Goal: Transaction & Acquisition: Purchase product/service

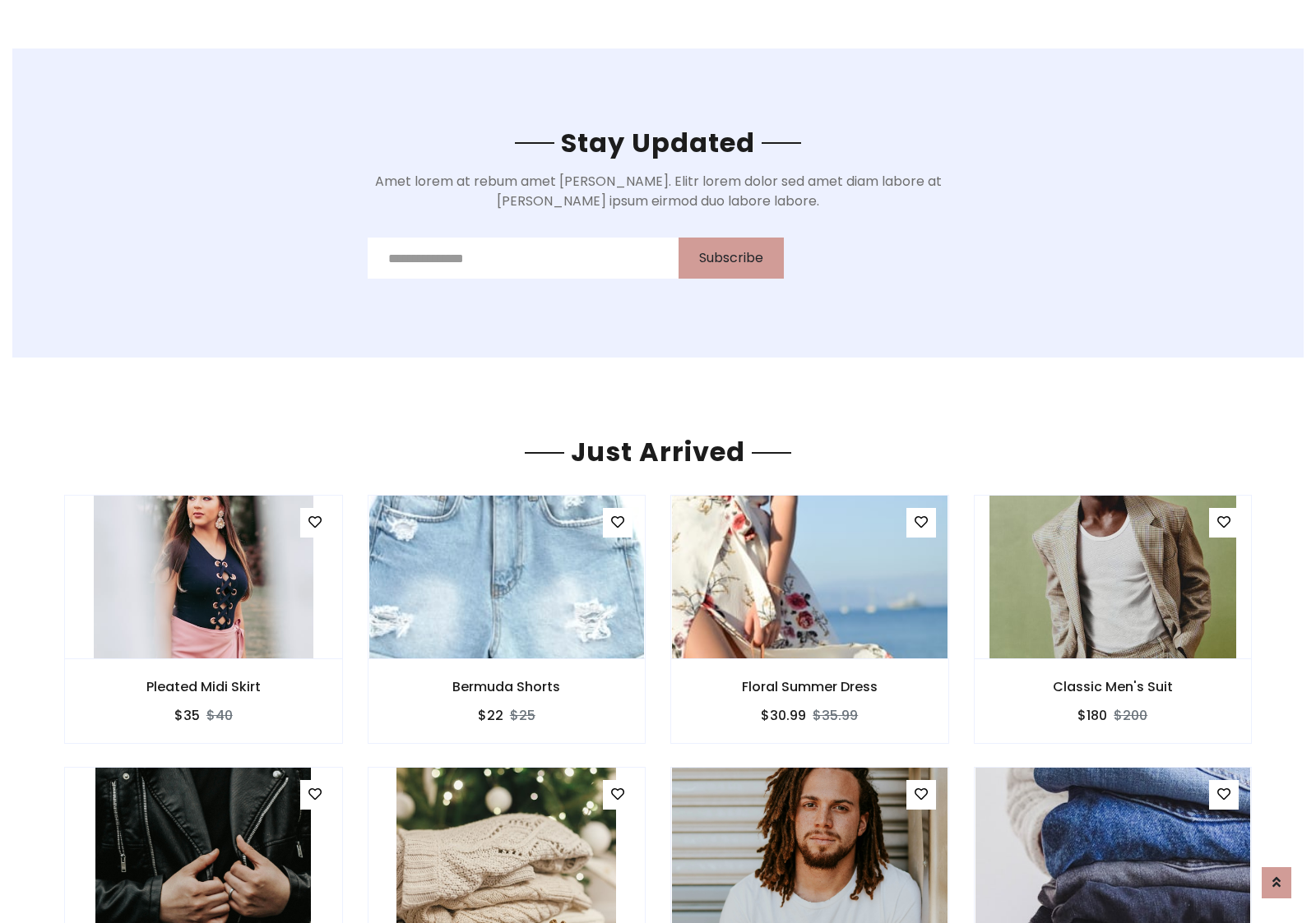
scroll to position [1927, 0]
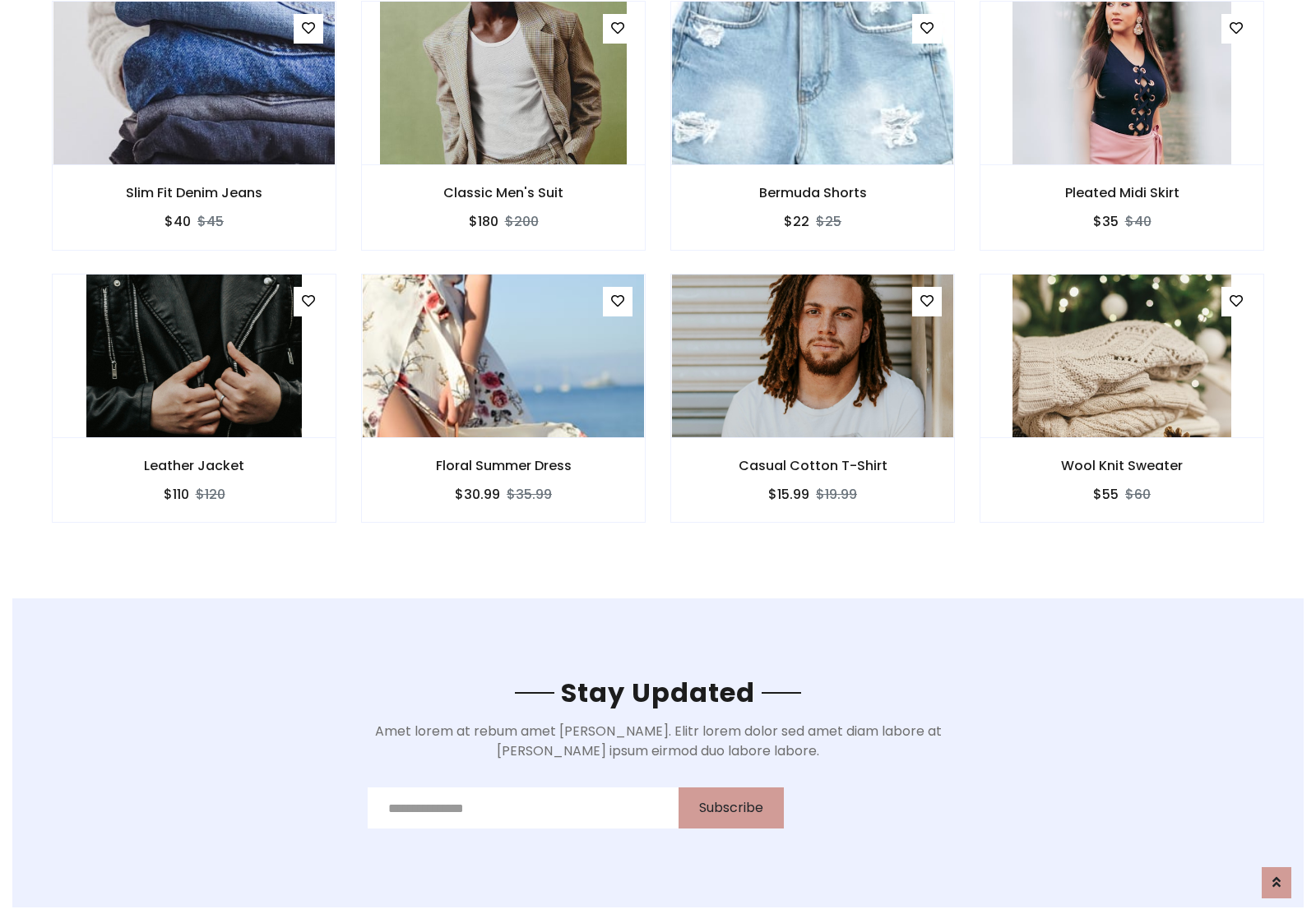
click at [658, 279] on div "Casual Cotton T-Shirt $15.99 $19.99" at bounding box center [812, 409] width 309 height 272
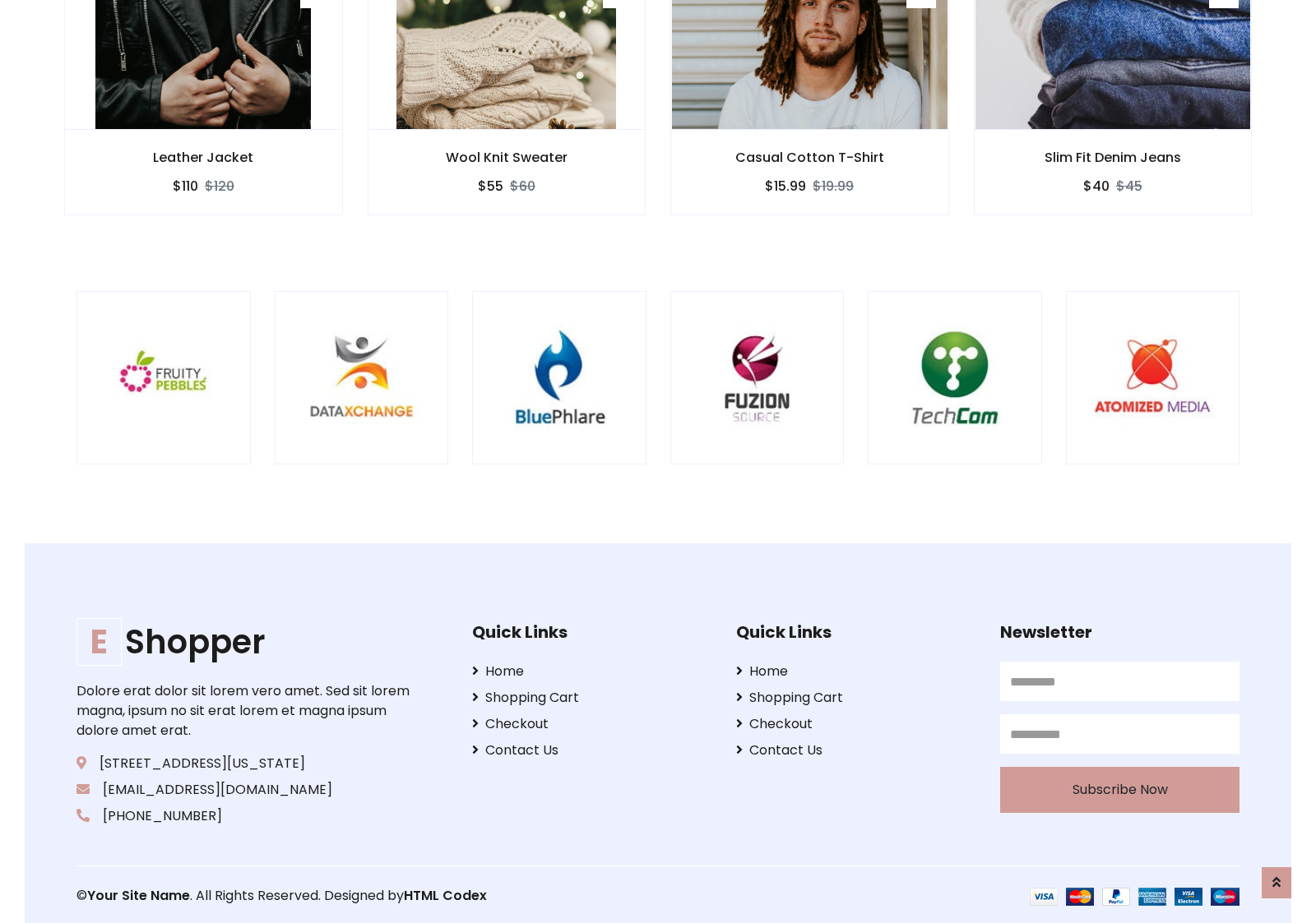
scroll to position [3131, 0]
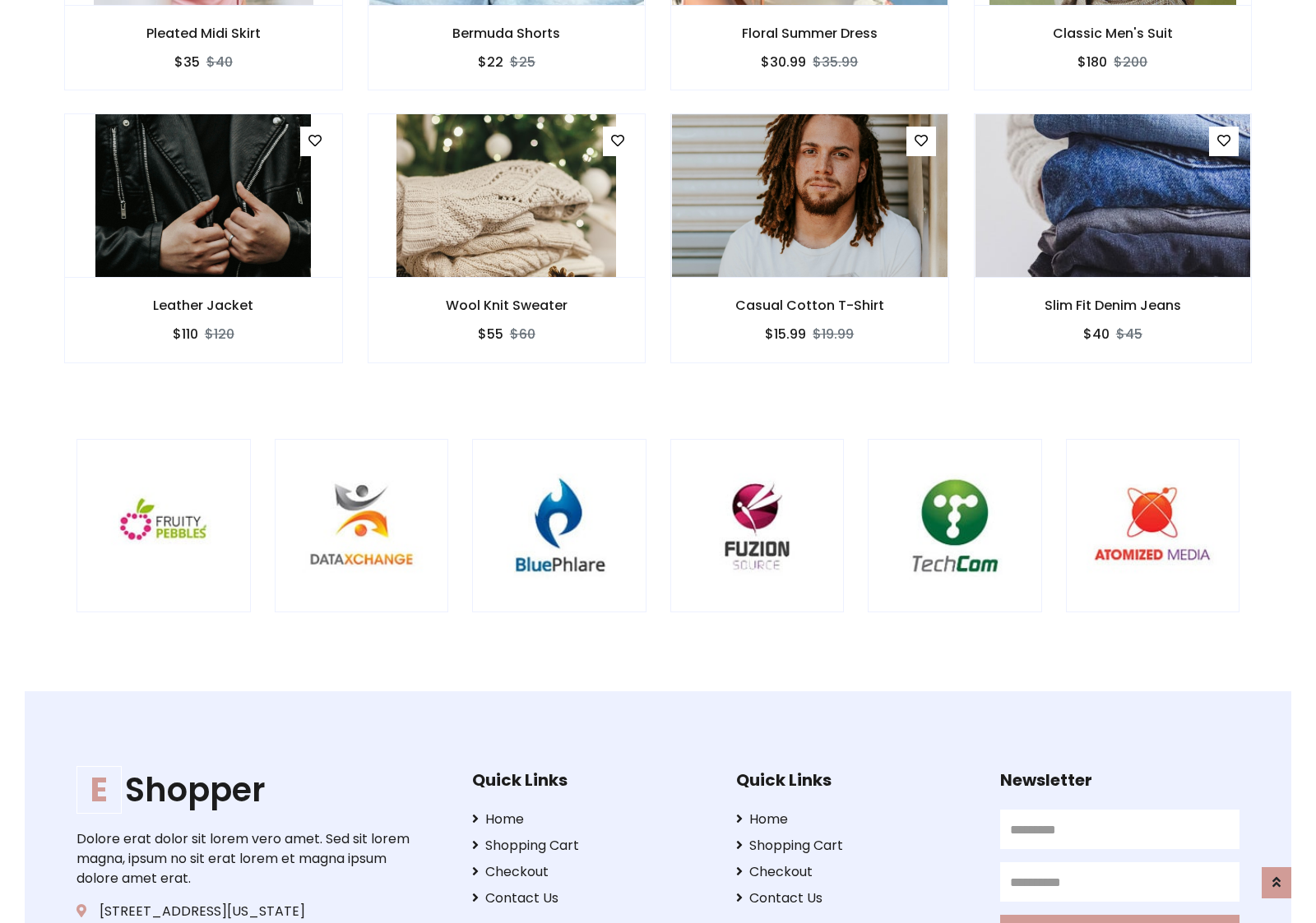
click at [658, 461] on div at bounding box center [867, 526] width 3957 height 174
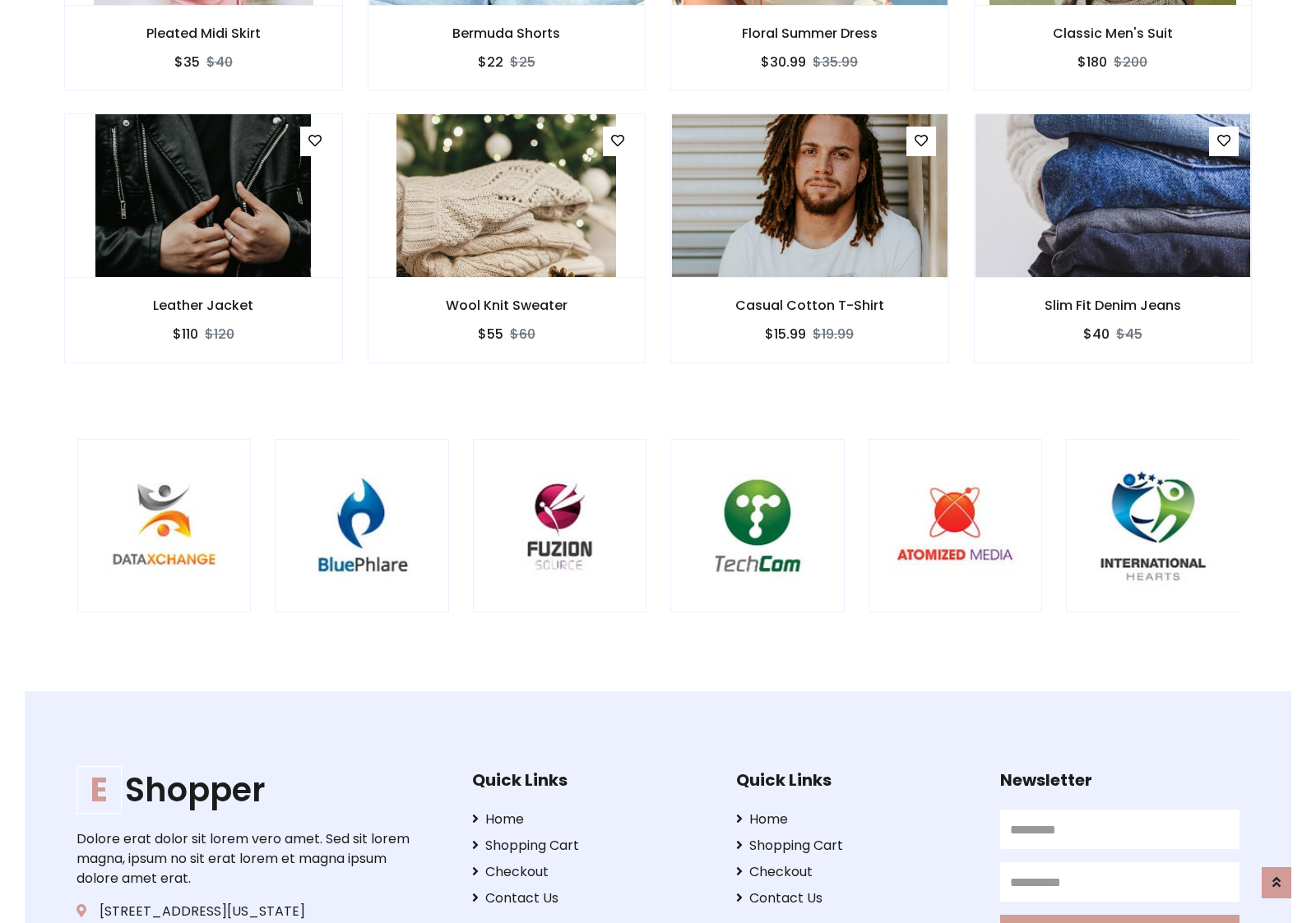
click at [658, 461] on div at bounding box center [670, 526] width 3957 height 174
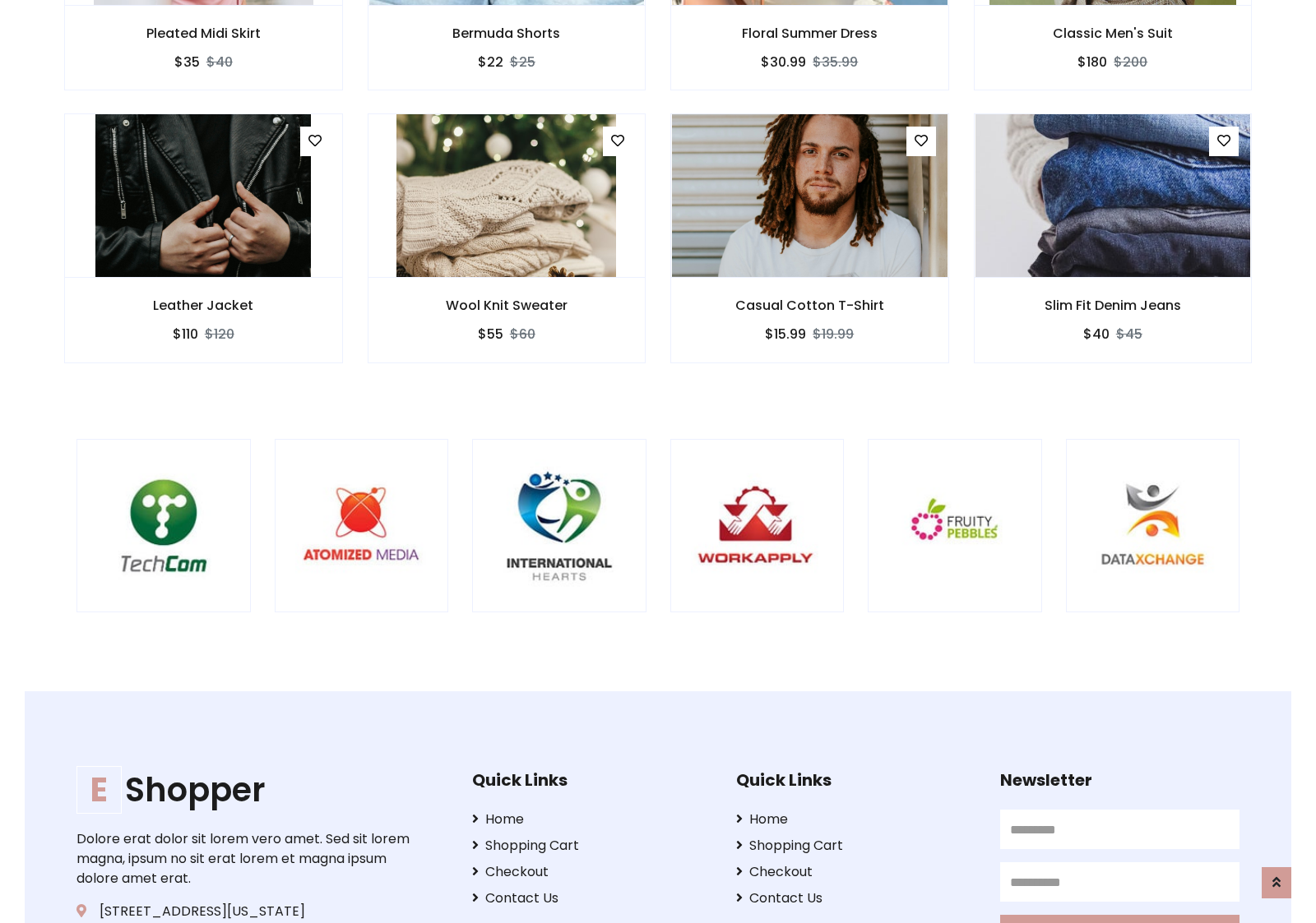
scroll to position [0, 0]
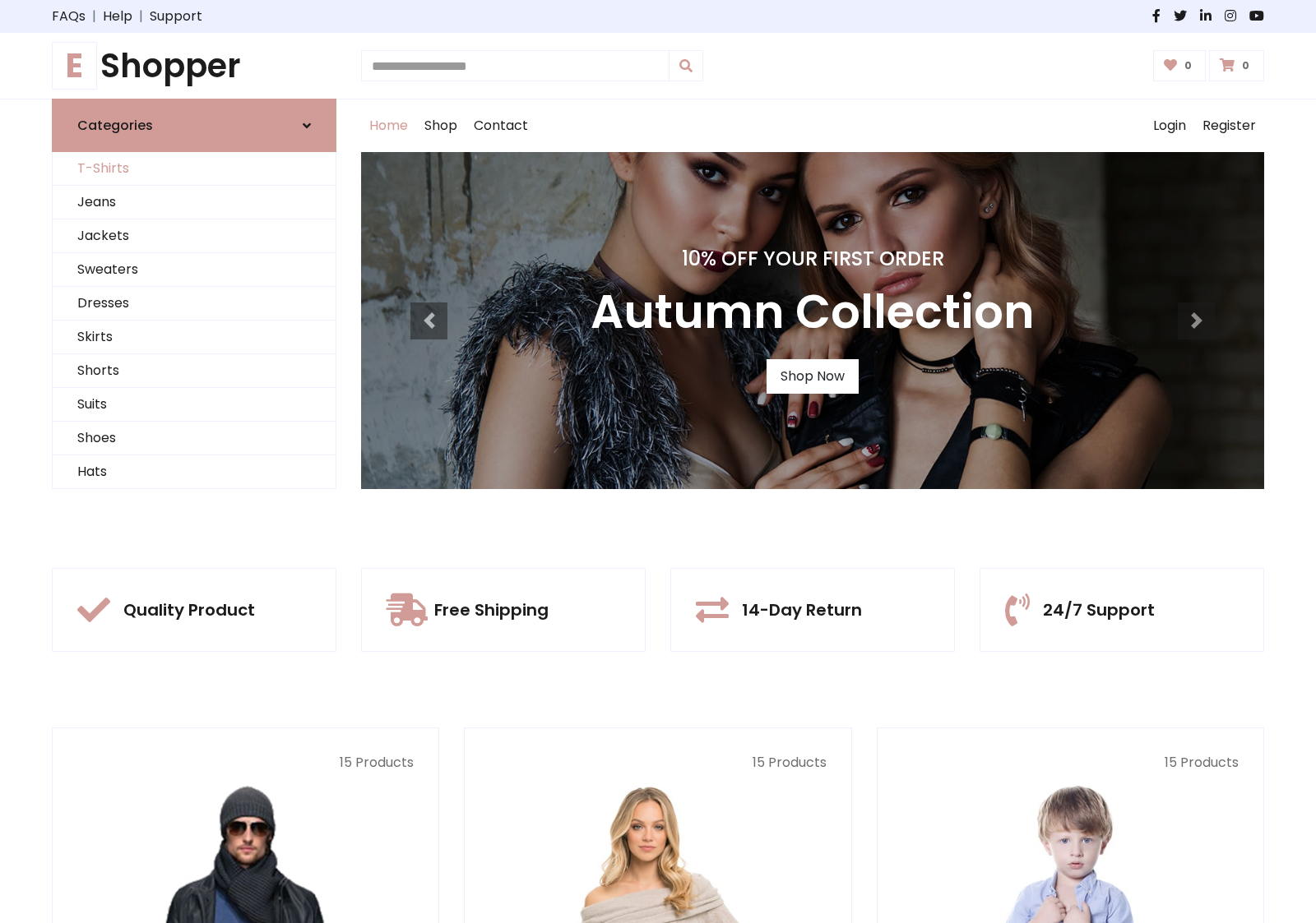
click at [195, 169] on link "T-Shirts" at bounding box center [194, 169] width 283 height 33
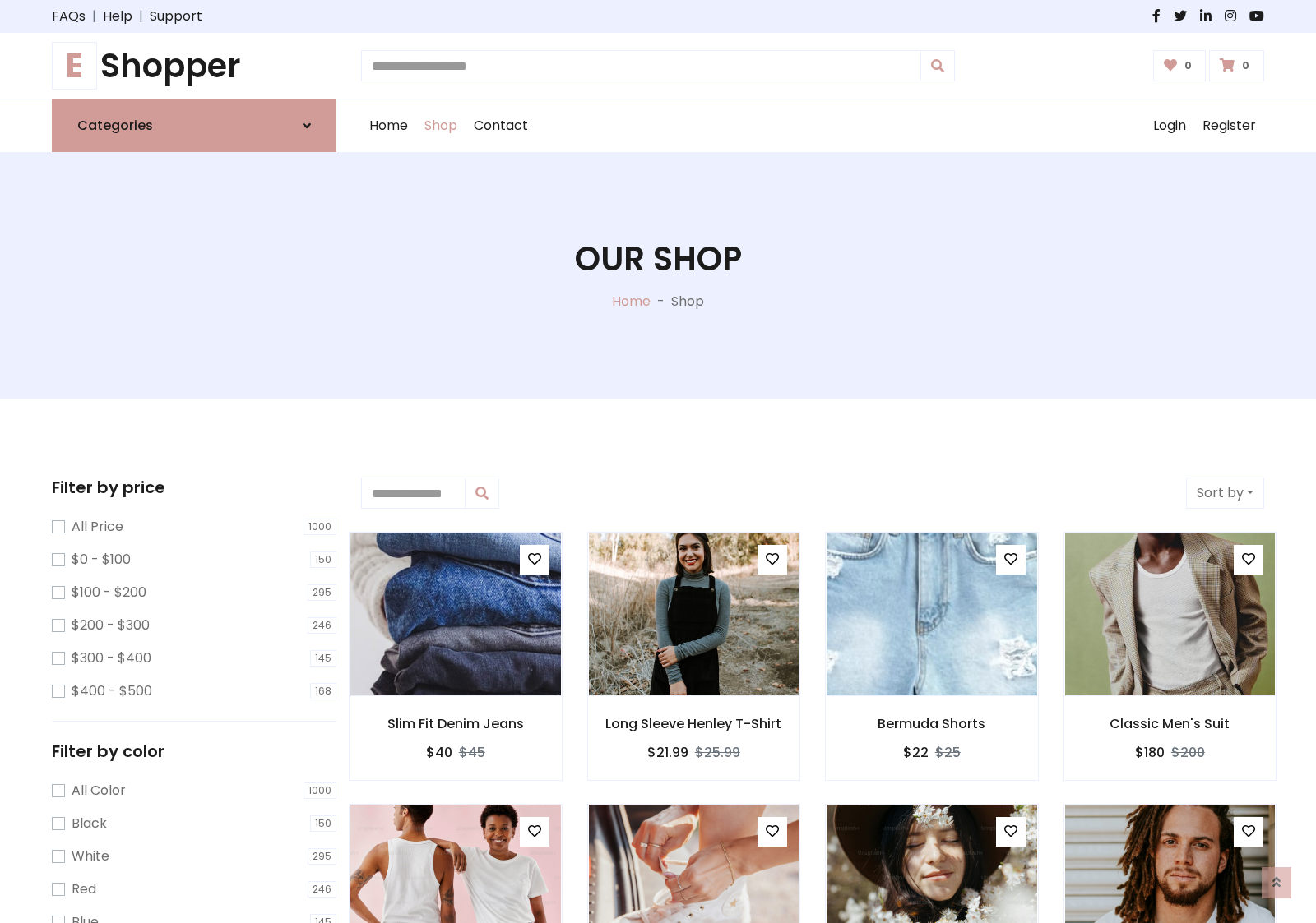
scroll to position [659, 0]
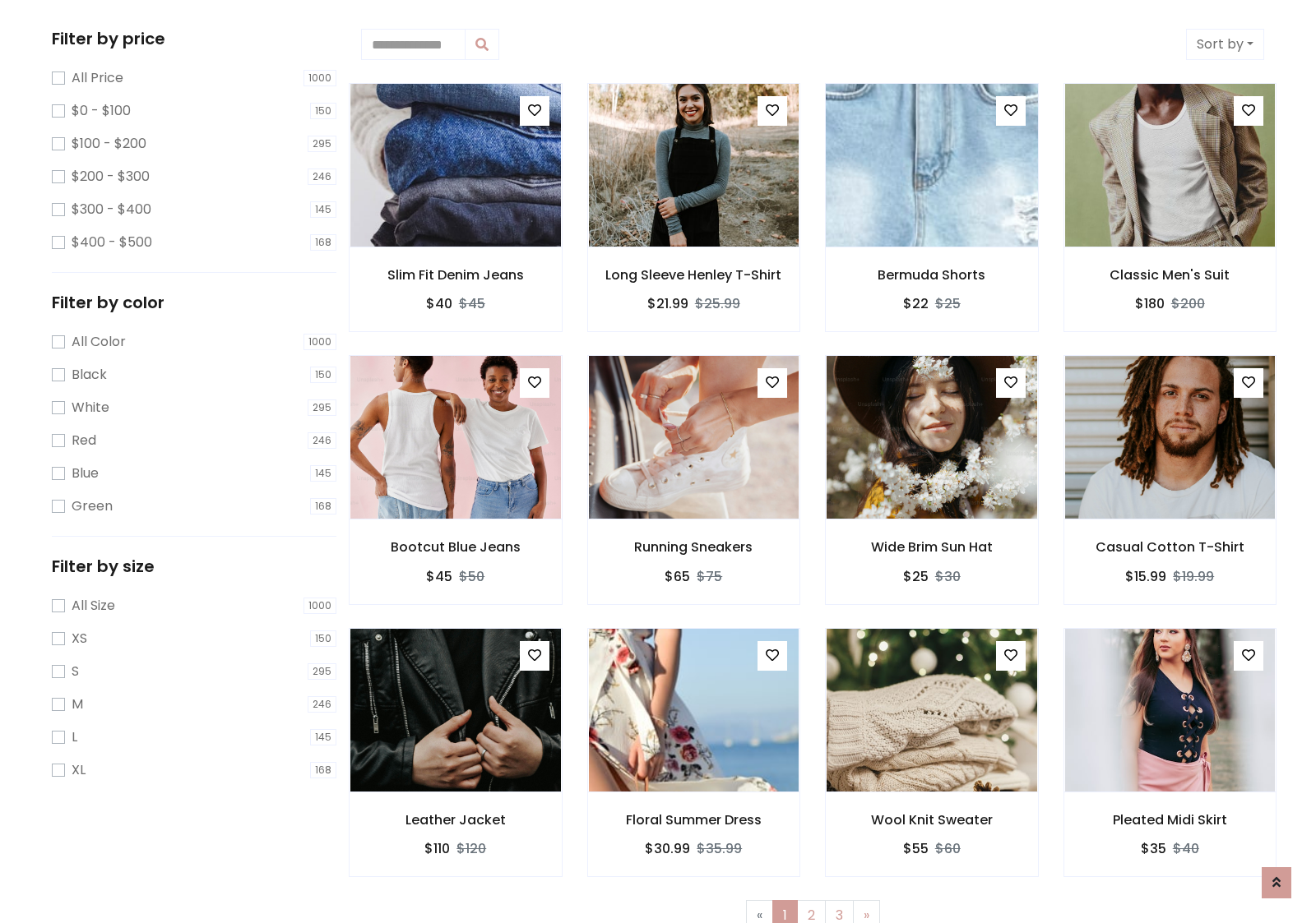
scroll to position [0, 0]
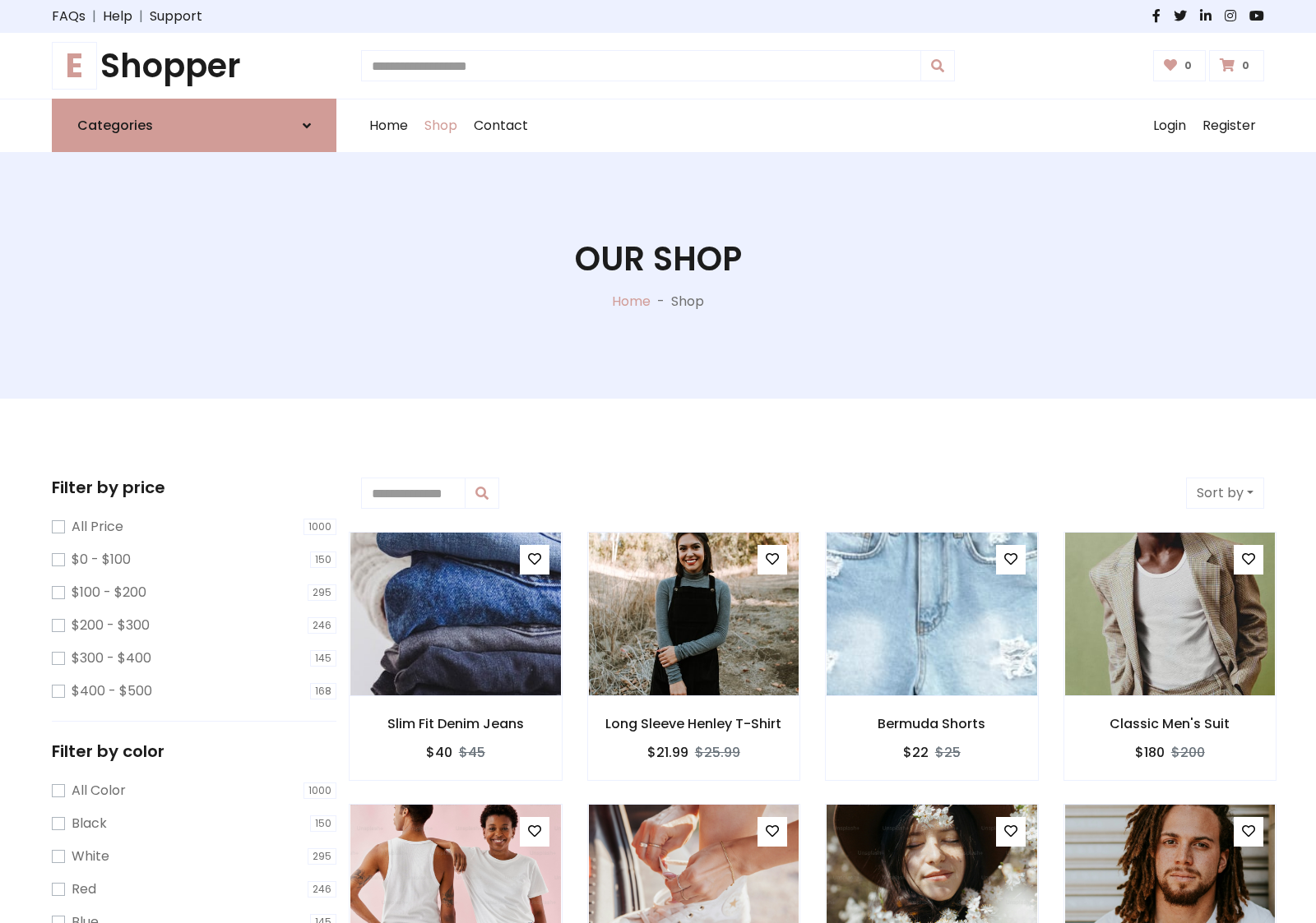
click at [195, 66] on h1 "E Shopper" at bounding box center [194, 65] width 284 height 40
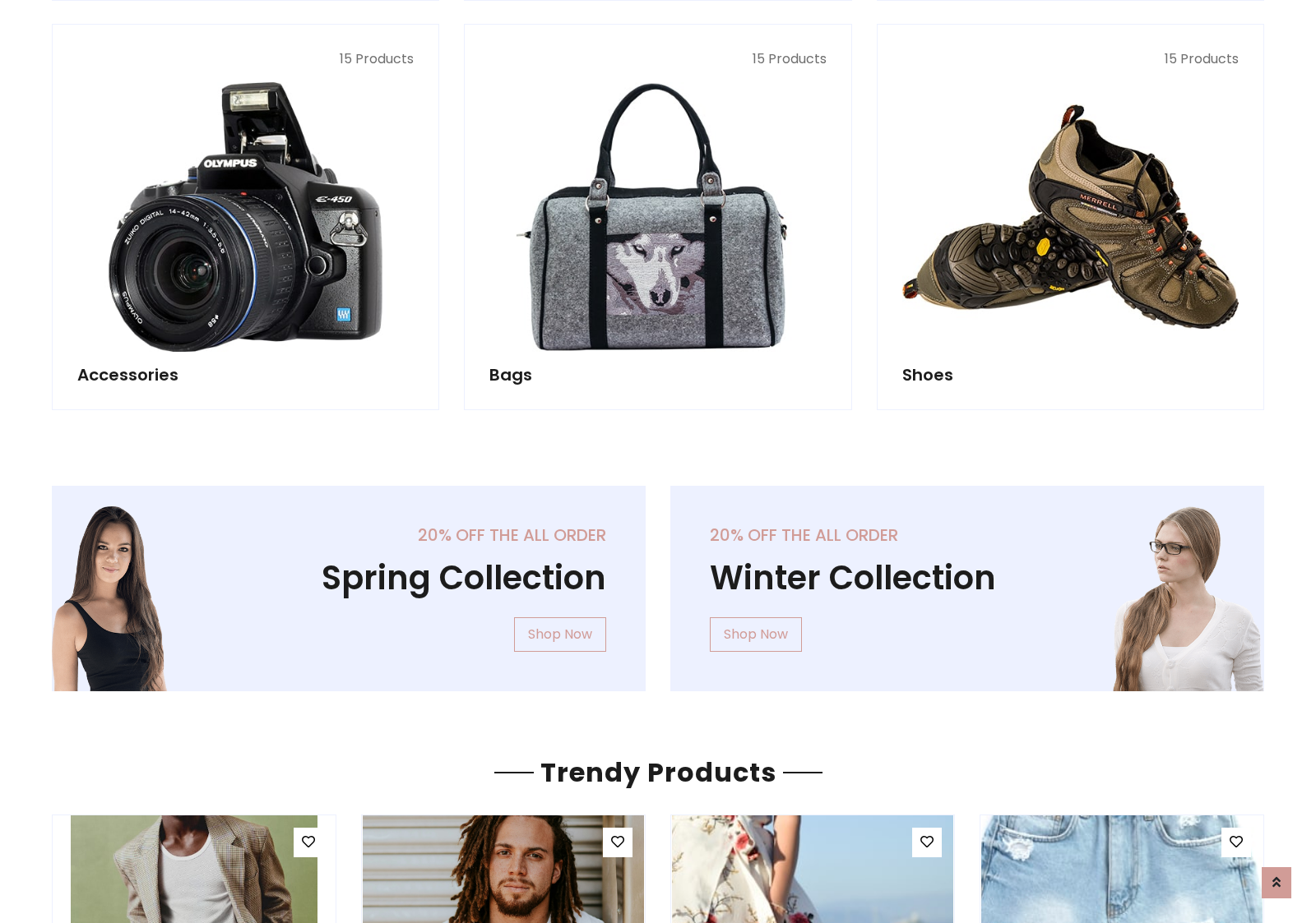
scroll to position [1598, 0]
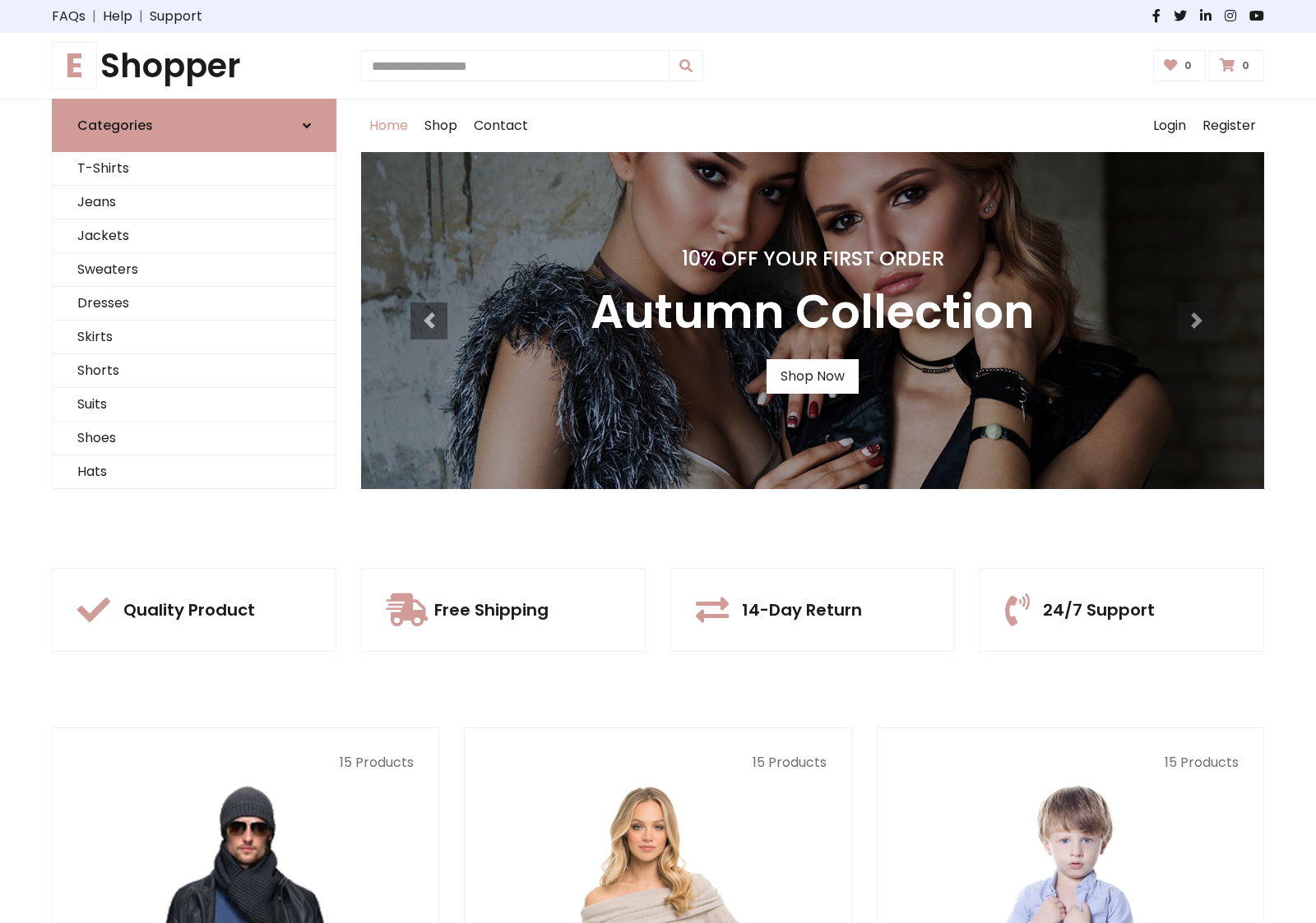
scroll to position [539, 0]
